Goal: Information Seeking & Learning: Learn about a topic

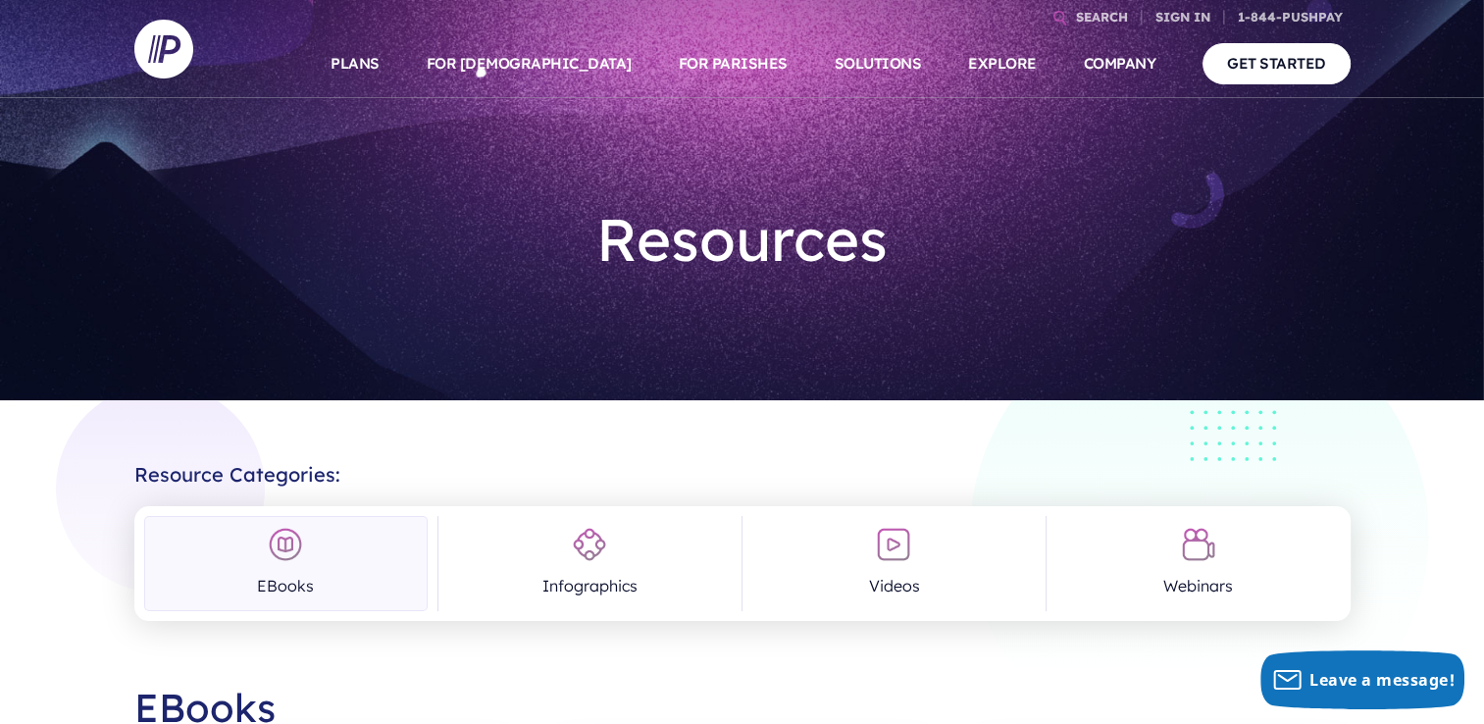
click at [289, 547] on img at bounding box center [285, 544] width 35 height 35
click at [280, 546] on img at bounding box center [285, 544] width 35 height 35
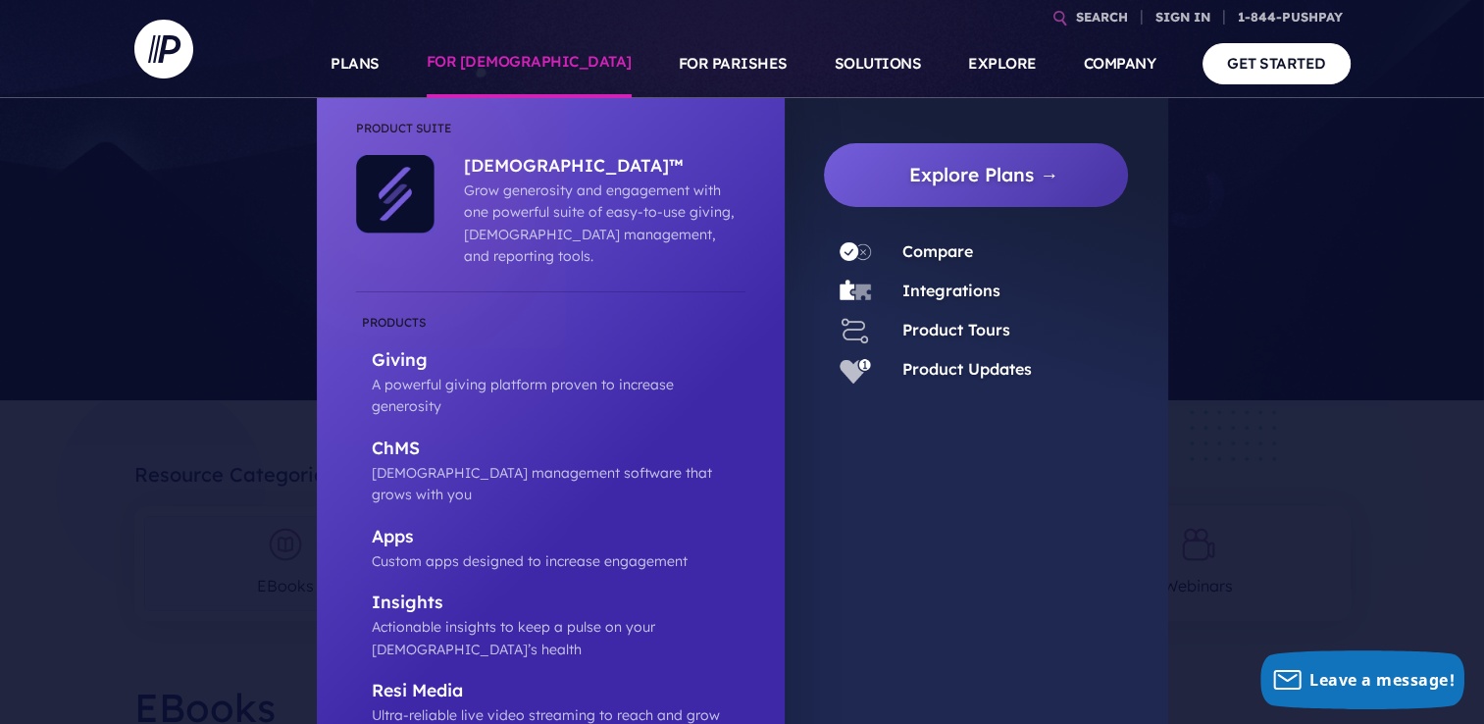
click at [570, 69] on link "FOR [DEMOGRAPHIC_DATA]" at bounding box center [529, 63] width 205 height 69
click at [573, 65] on link "FOR [DEMOGRAPHIC_DATA]" at bounding box center [529, 63] width 205 height 69
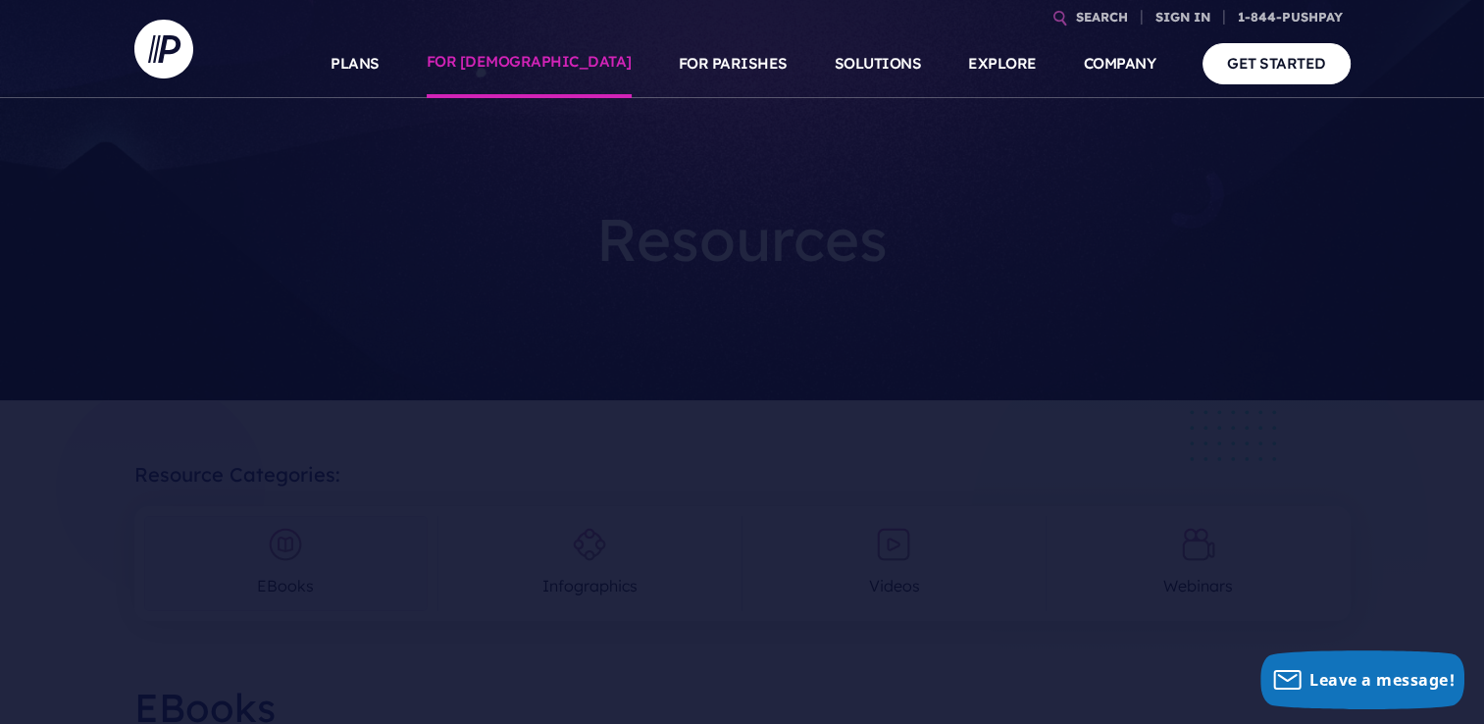
click at [573, 63] on link "FOR [DEMOGRAPHIC_DATA]" at bounding box center [529, 63] width 205 height 69
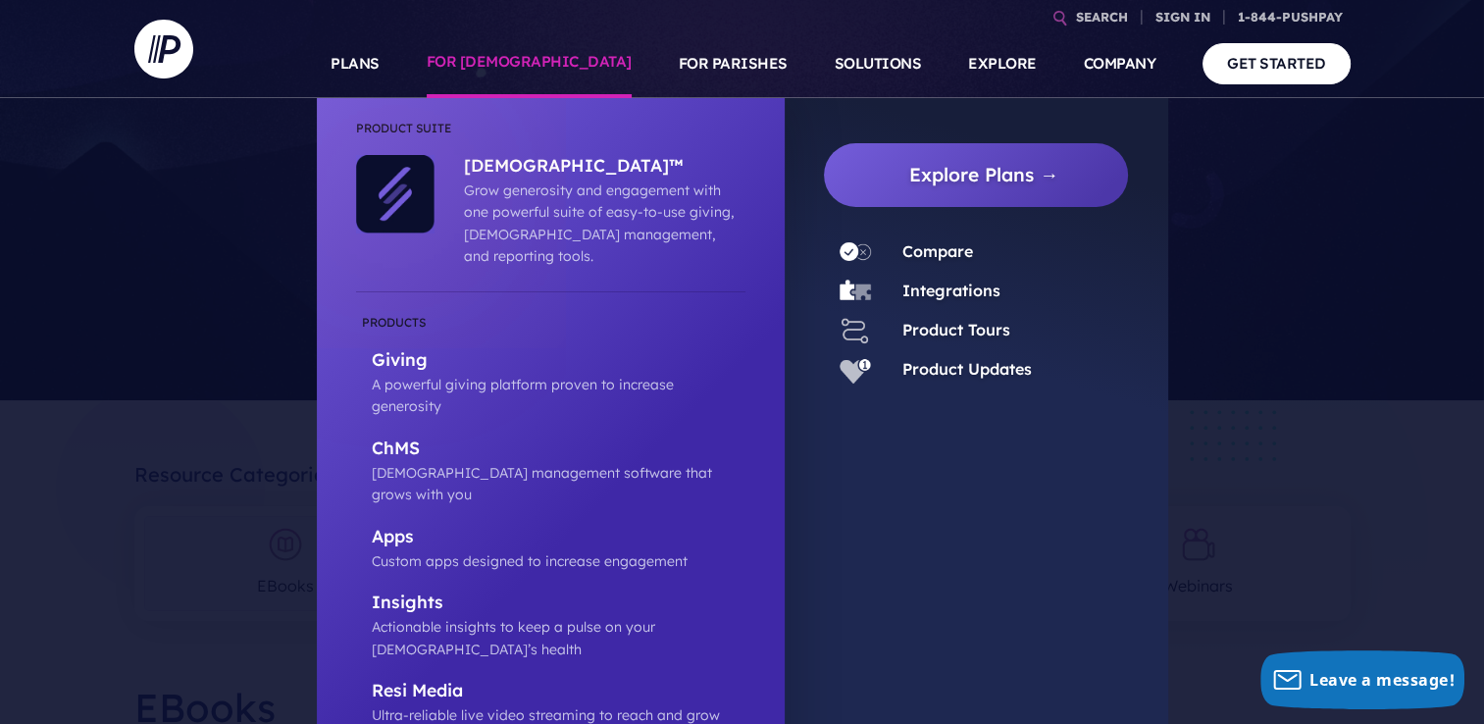
click at [573, 63] on link "FOR [DEMOGRAPHIC_DATA]" at bounding box center [529, 63] width 205 height 69
